Goal: Transaction & Acquisition: Purchase product/service

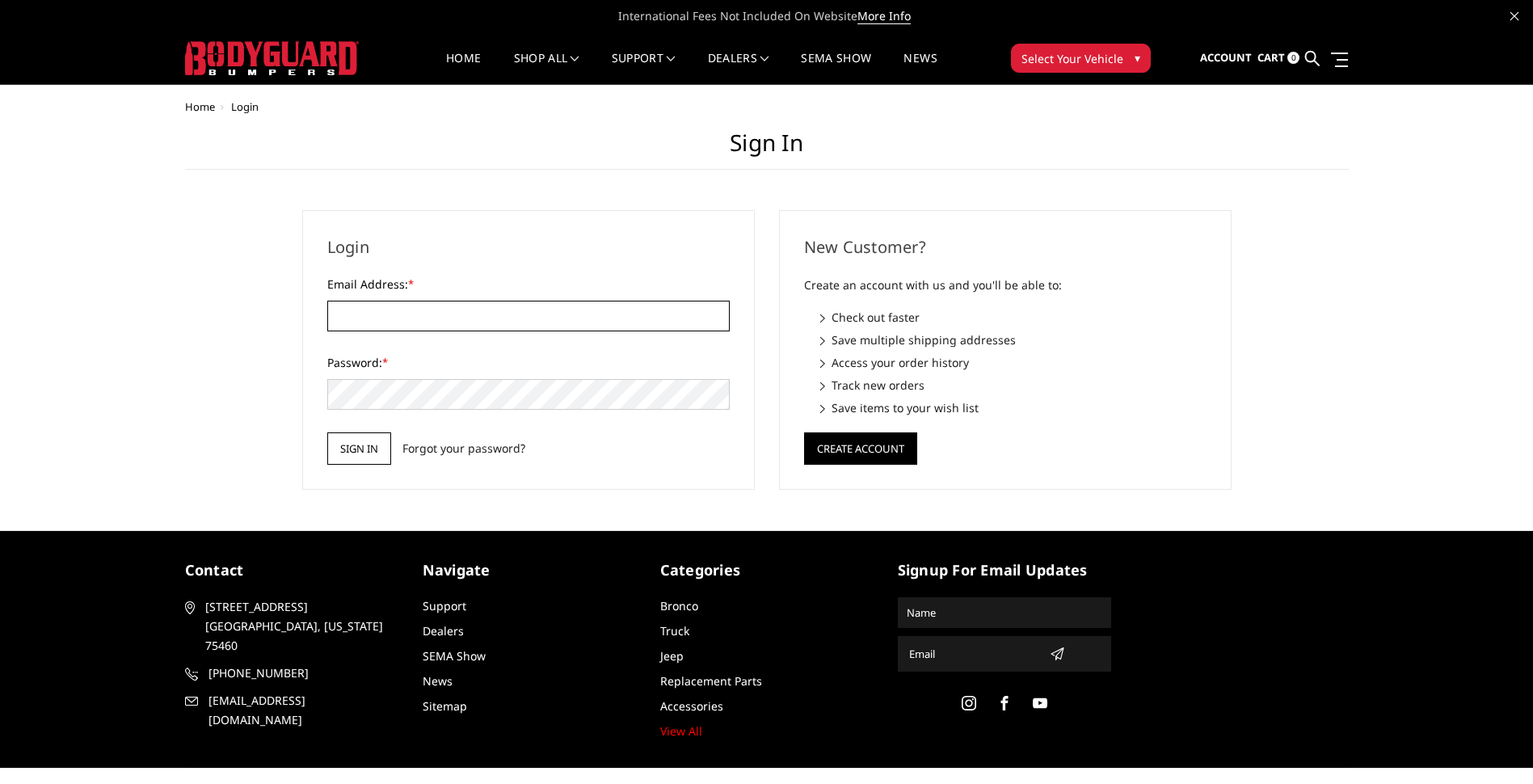
type input "[EMAIL_ADDRESS][DOMAIN_NAME]"
click at [355, 450] on input "Sign in" at bounding box center [359, 448] width 64 height 32
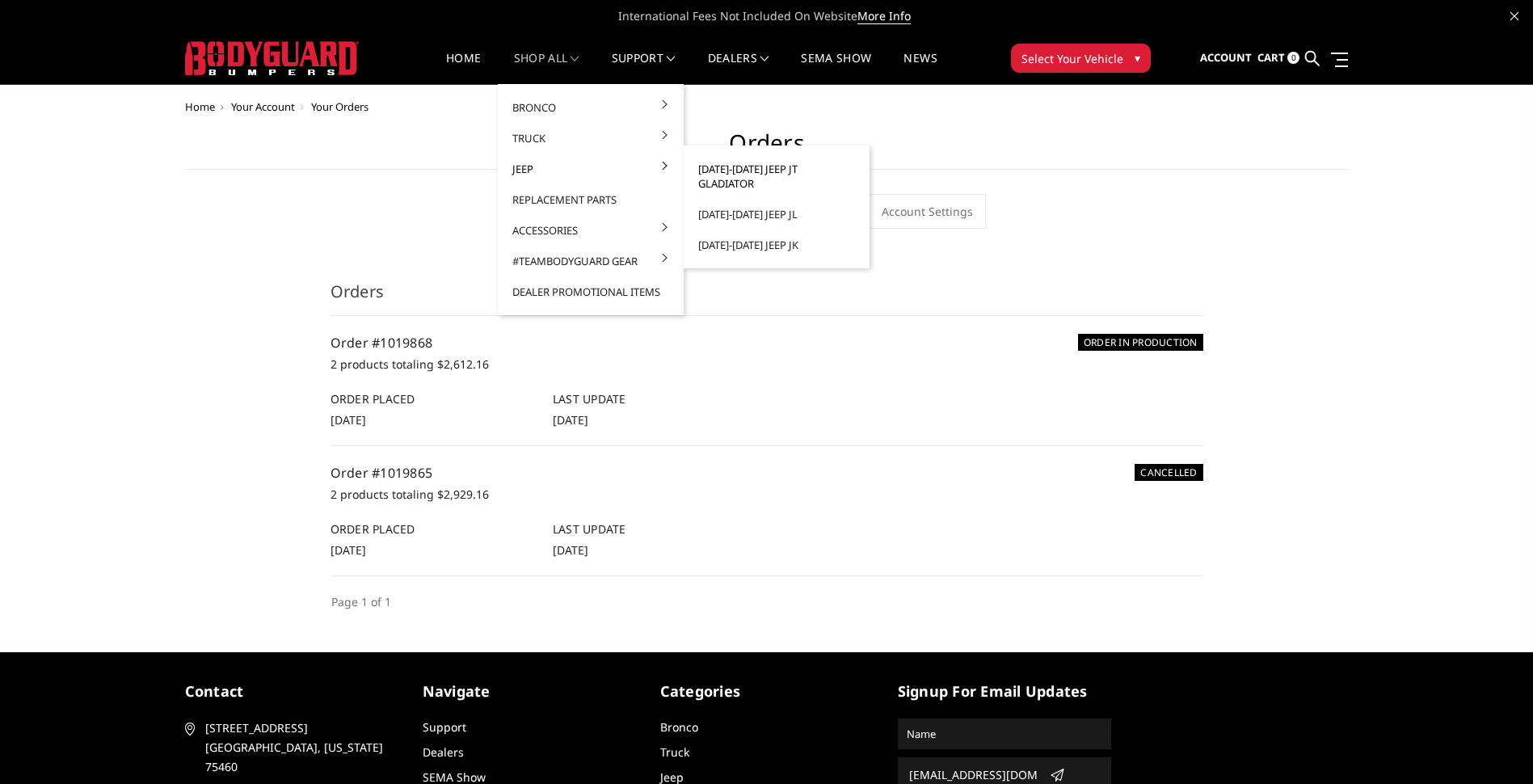
click at [738, 172] on link "[DATE]-[DATE] Jeep JT Gladiator" at bounding box center [777, 176] width 173 height 45
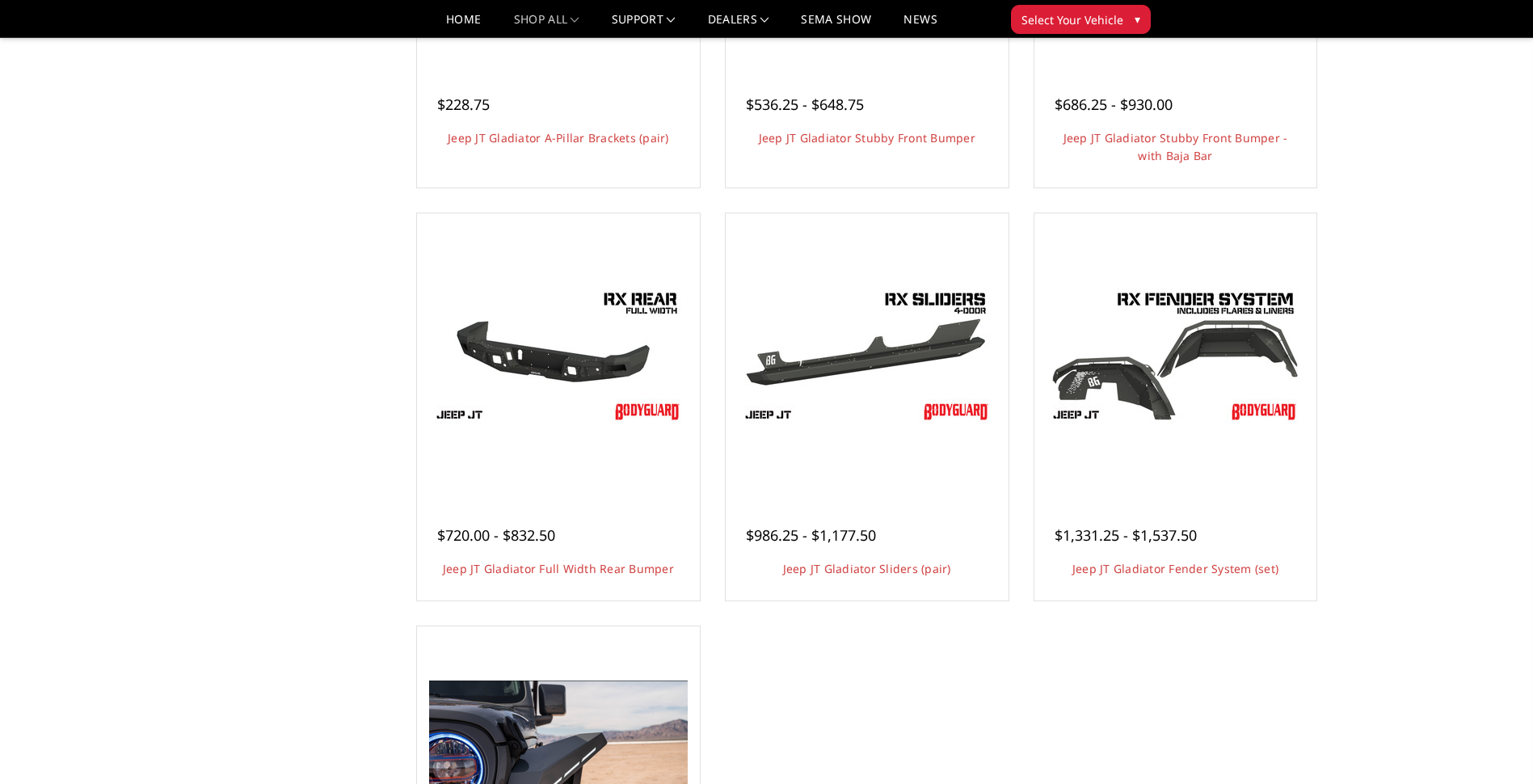
scroll to position [404, 0]
